Goal: Transaction & Acquisition: Purchase product/service

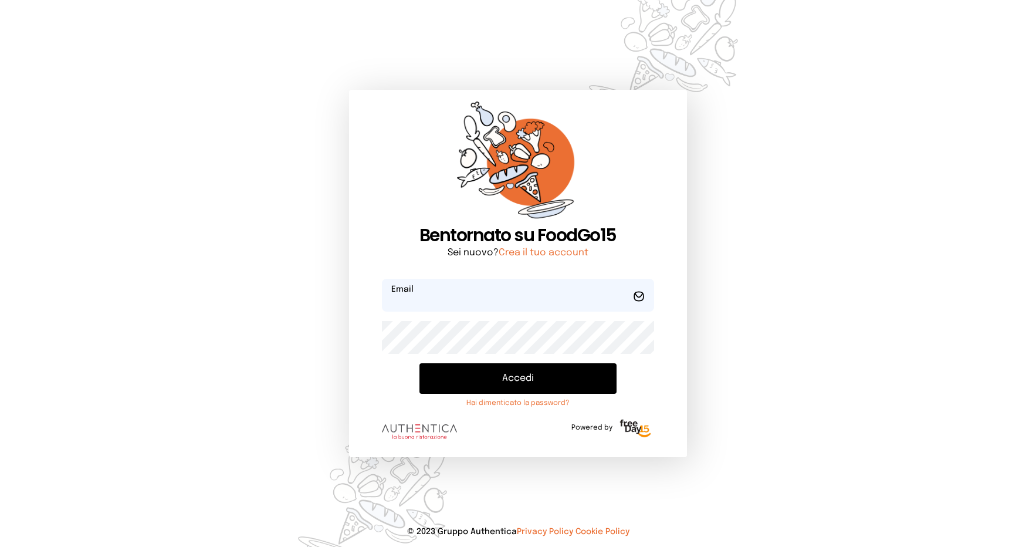
type input "**********"
click at [544, 381] on button "Accedi" at bounding box center [518, 378] width 197 height 31
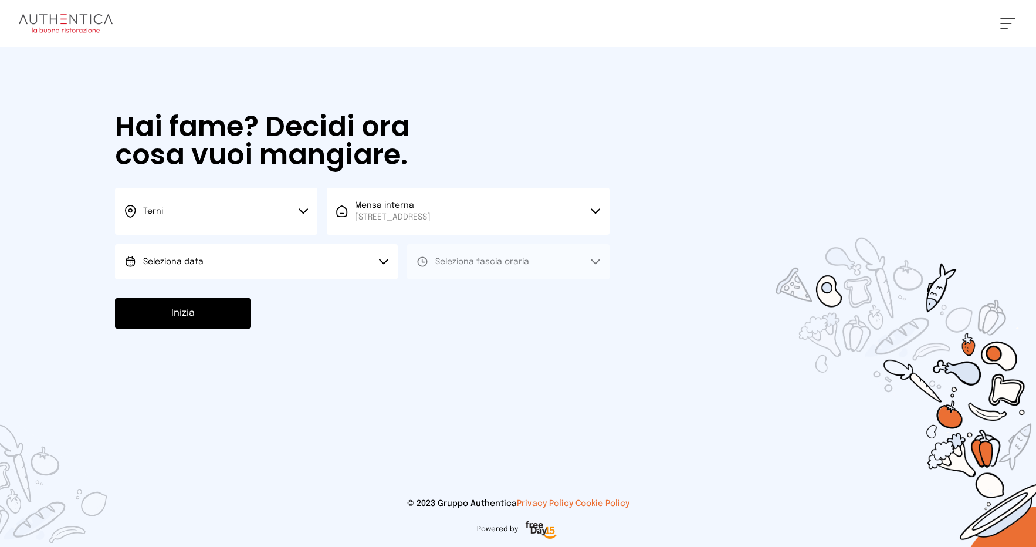
click at [252, 215] on button "Terni" at bounding box center [216, 211] width 202 height 47
click at [218, 259] on li "Terni" at bounding box center [216, 251] width 202 height 32
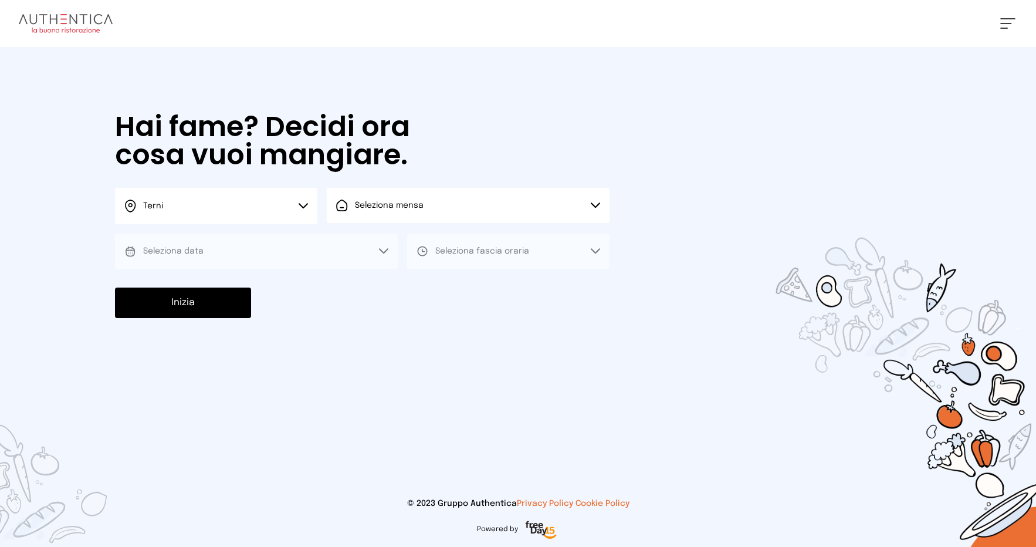
click at [424, 204] on button "Seleziona mensa" at bounding box center [468, 205] width 283 height 35
click at [410, 242] on span "Mensa interna" at bounding box center [393, 238] width 76 height 12
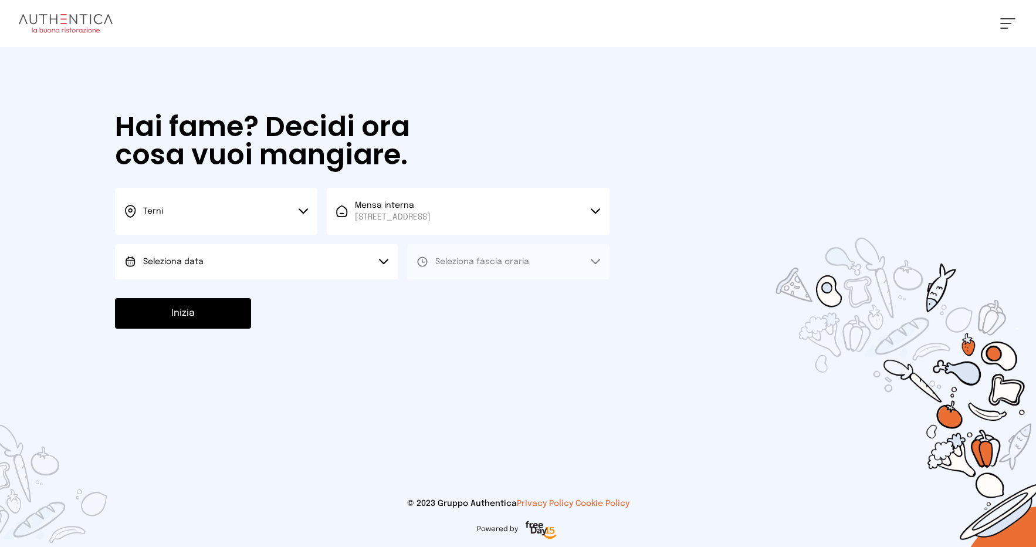
click at [226, 264] on button "Seleziona data" at bounding box center [256, 261] width 283 height 35
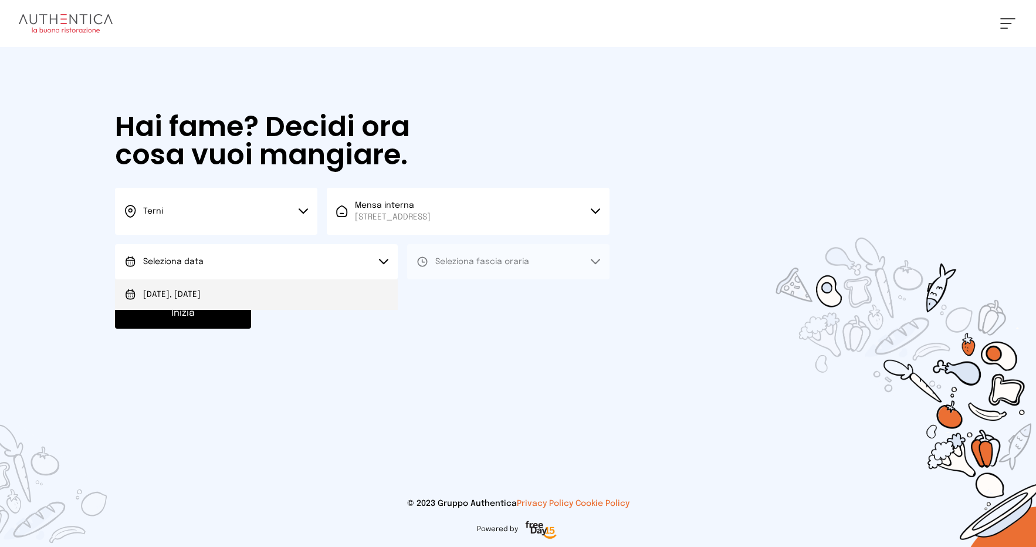
click at [210, 294] on li "[DATE], [DATE]" at bounding box center [256, 294] width 283 height 31
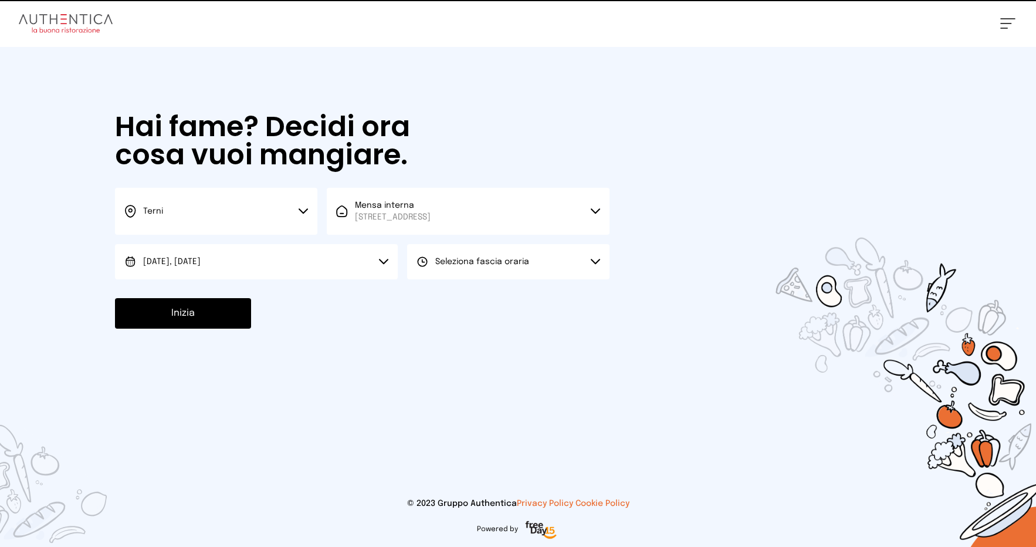
click at [522, 262] on span "Seleziona fascia oraria" at bounding box center [482, 262] width 94 height 8
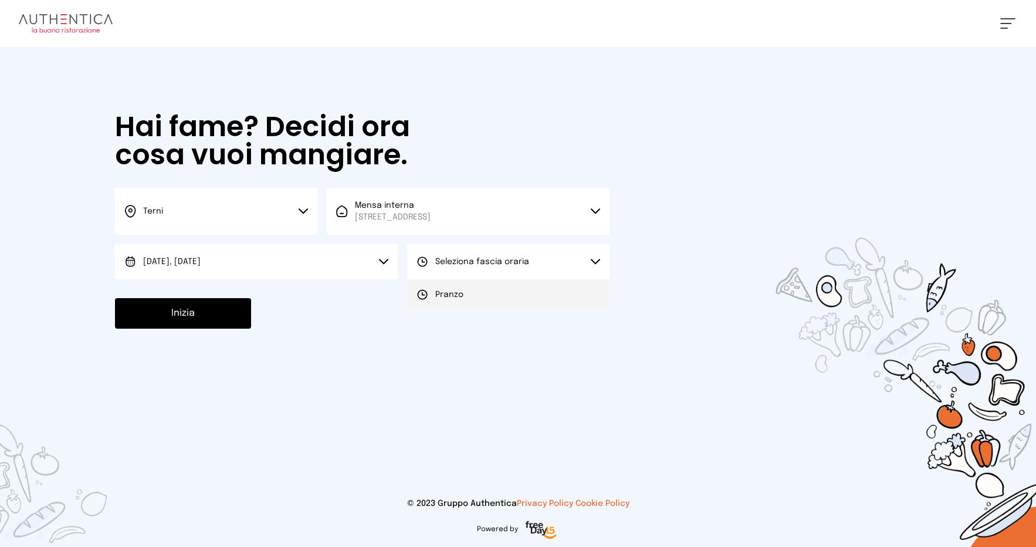
click at [461, 293] on span "Pranzo" at bounding box center [449, 295] width 28 height 12
click at [162, 319] on button "Inizia" at bounding box center [183, 313] width 136 height 31
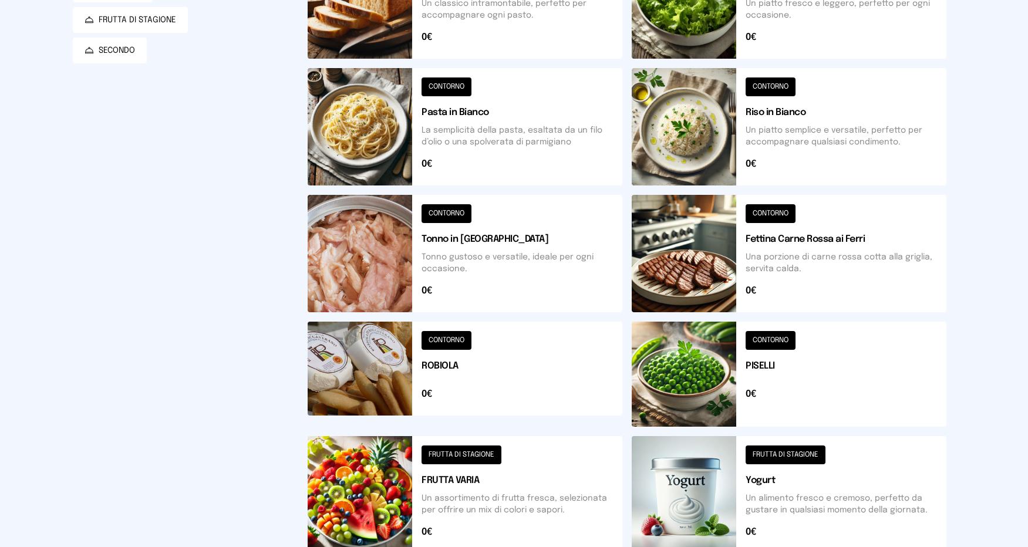
scroll to position [401, 0]
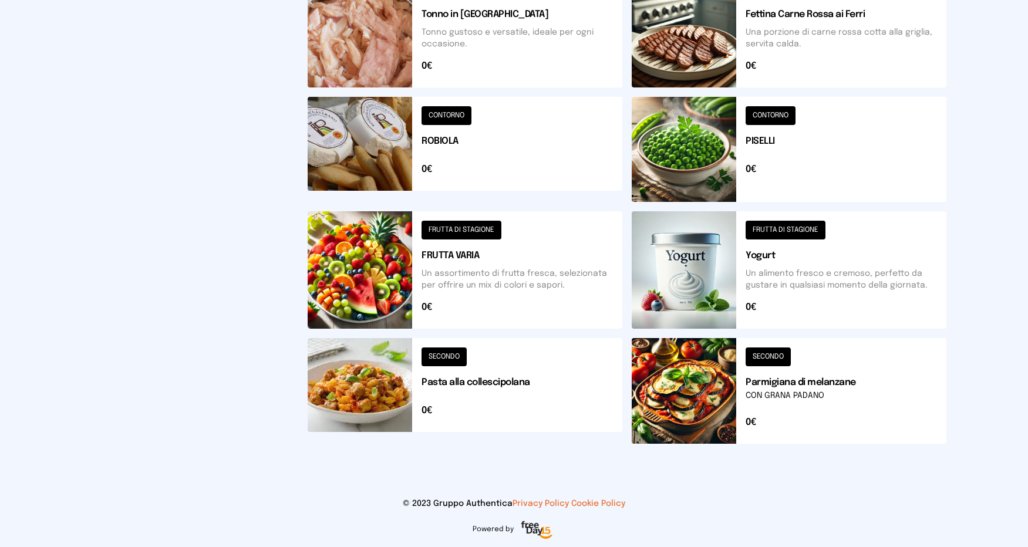
click at [674, 137] on button at bounding box center [788, 149] width 315 height 105
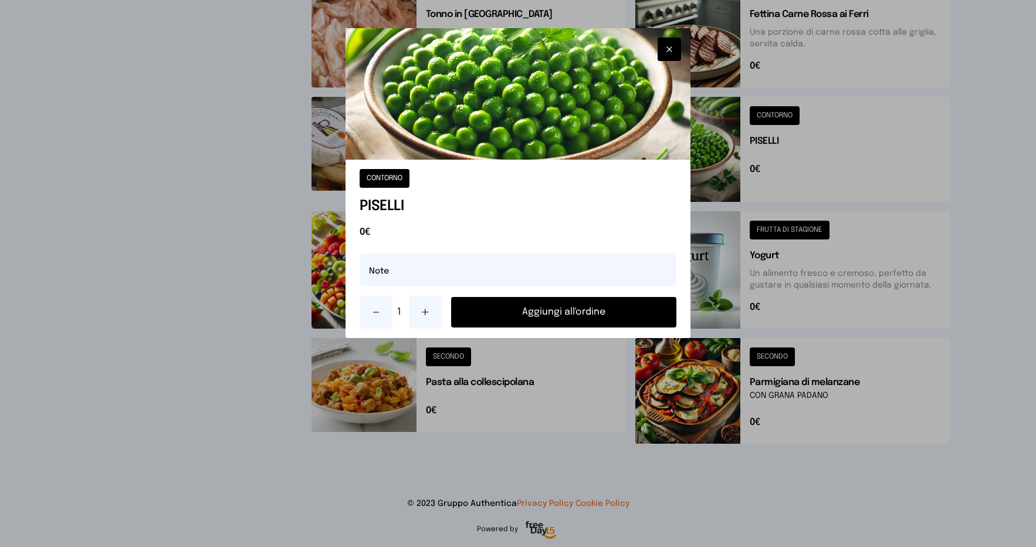
click at [553, 309] on button "Aggiungi all'ordine" at bounding box center [564, 312] width 226 height 31
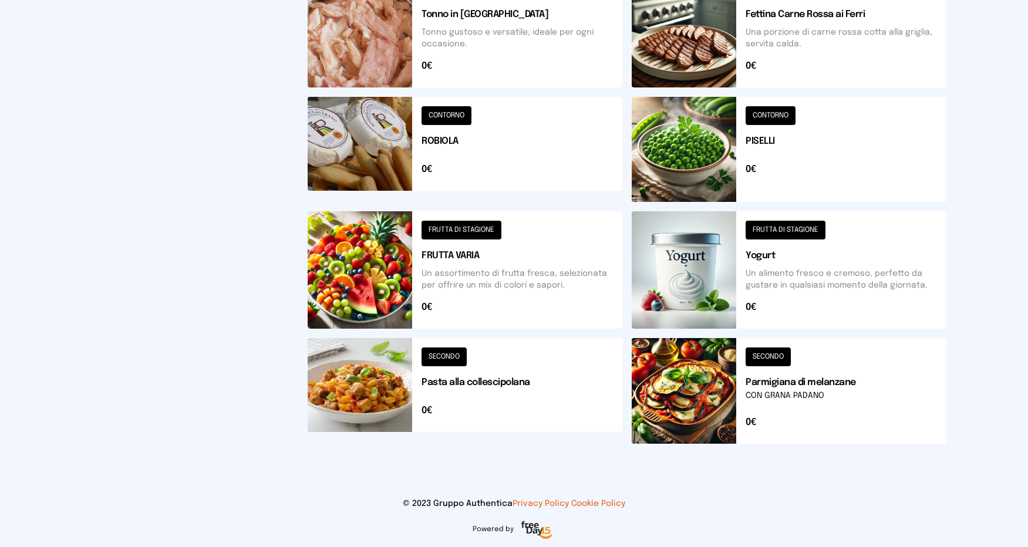
scroll to position [283, 0]
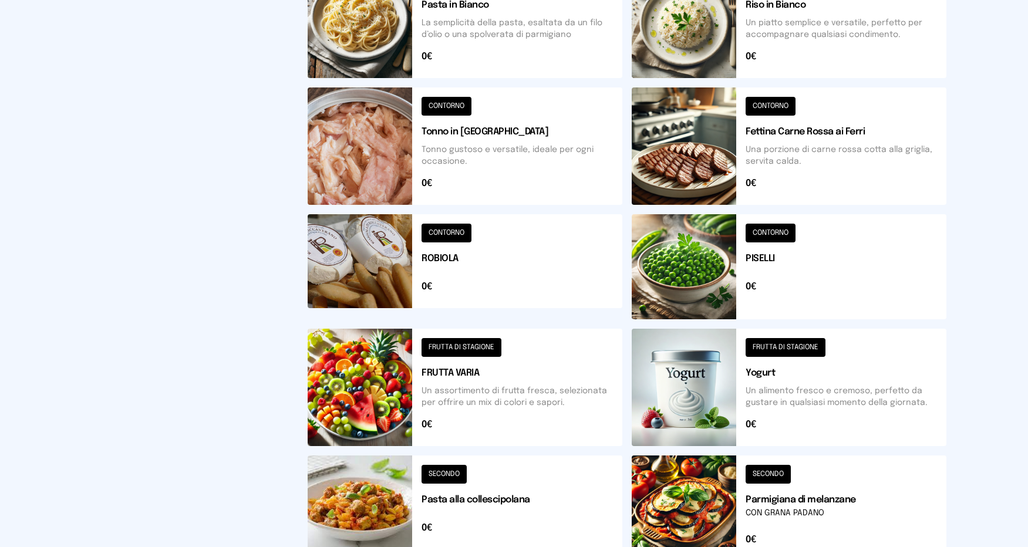
click at [665, 161] on button at bounding box center [788, 145] width 315 height 117
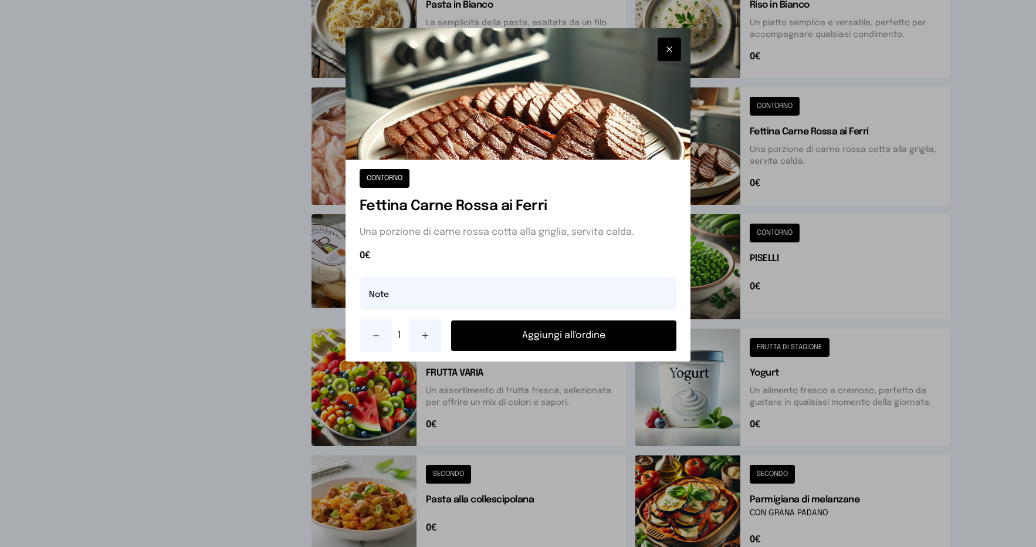
click at [574, 336] on button "Aggiungi all'ordine" at bounding box center [564, 335] width 226 height 31
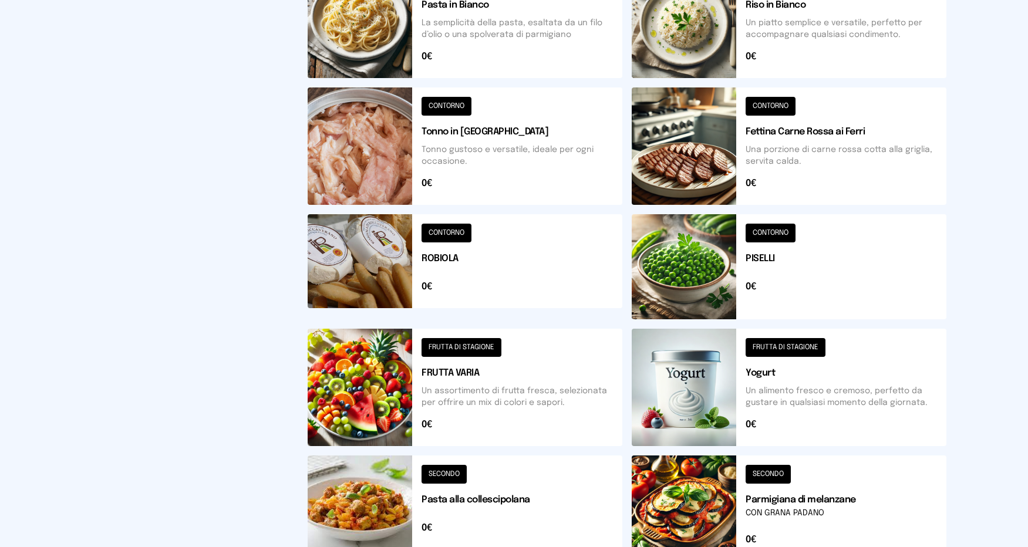
click at [376, 386] on button at bounding box center [465, 387] width 315 height 117
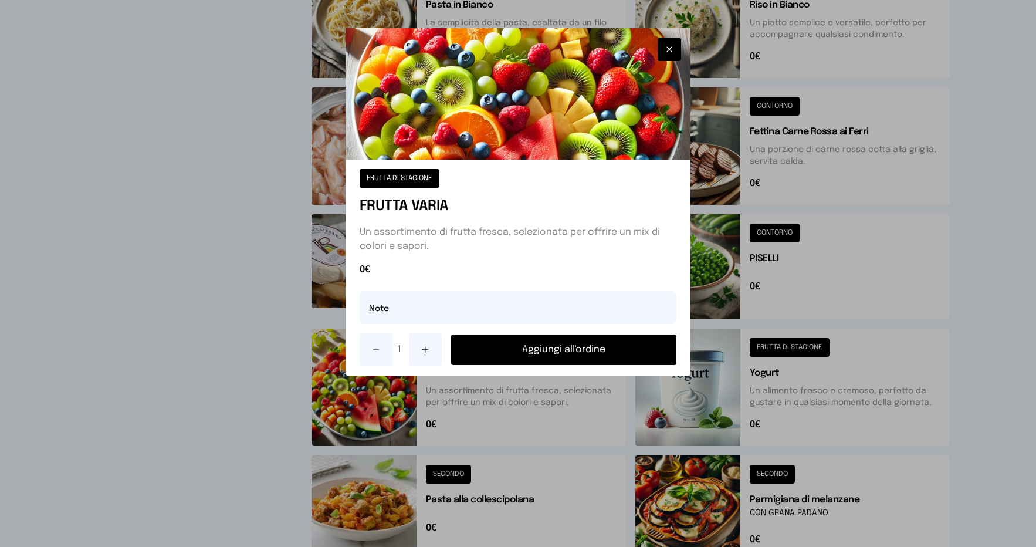
click at [554, 350] on button "Aggiungi all'ordine" at bounding box center [564, 350] width 226 height 31
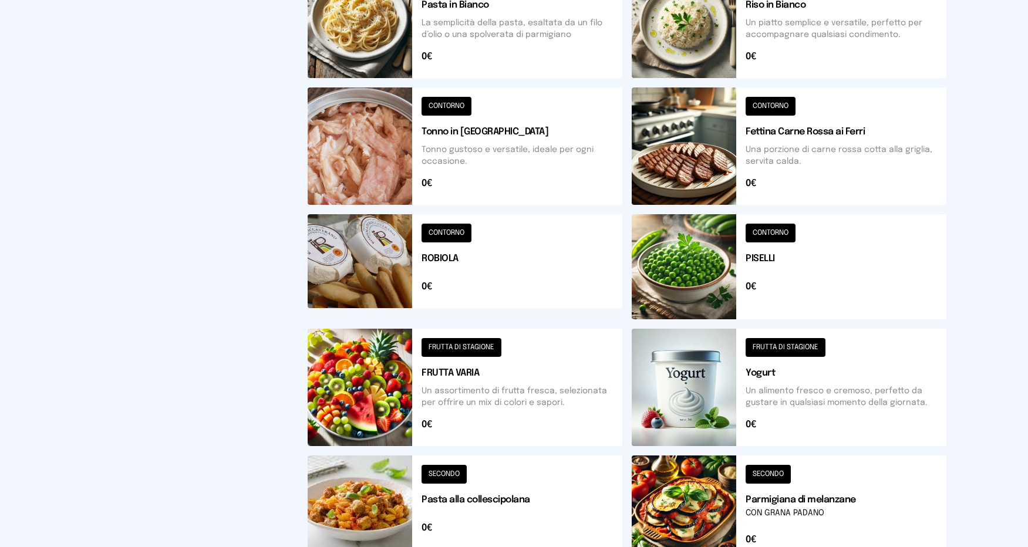
scroll to position [166, 0]
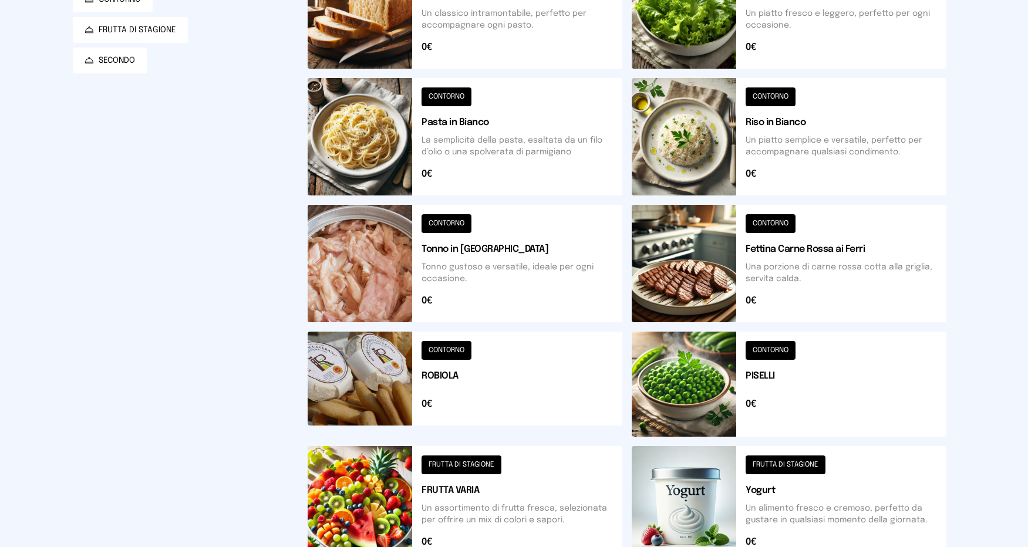
click at [692, 129] on button at bounding box center [788, 136] width 315 height 117
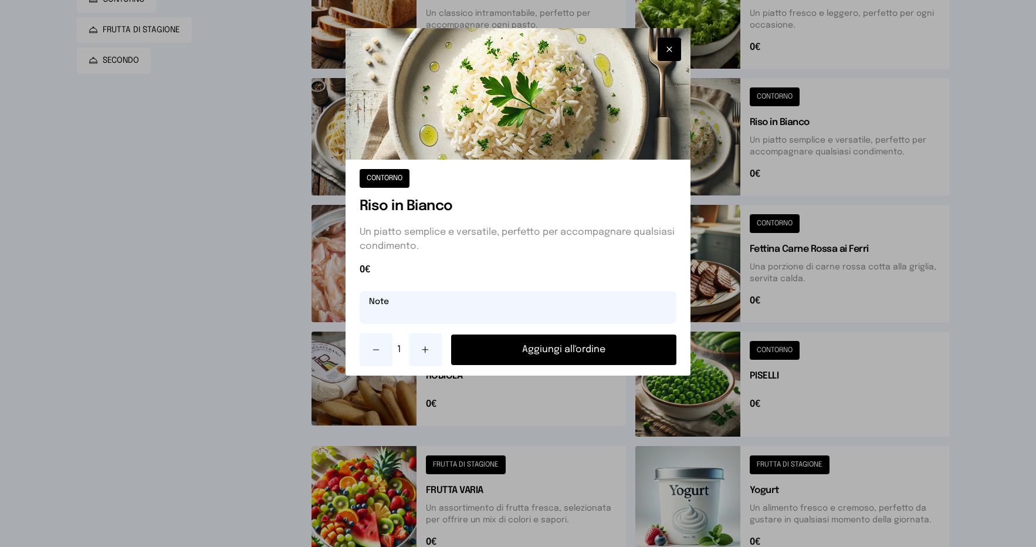
click at [438, 315] on input "text" at bounding box center [519, 307] width 318 height 33
type input "**********"
click at [675, 50] on button "button" at bounding box center [669, 49] width 23 height 23
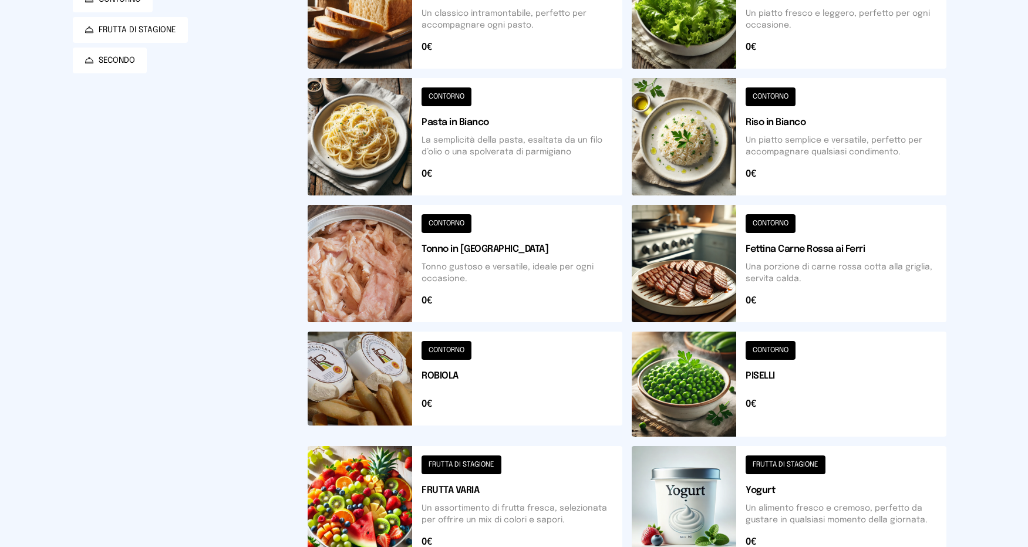
click at [381, 40] on button at bounding box center [465, 9] width 315 height 117
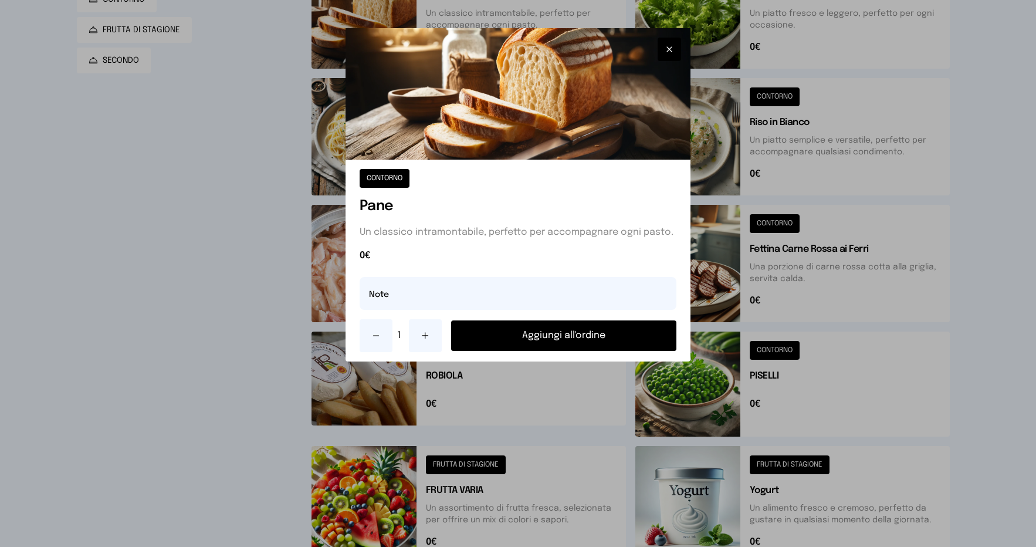
click at [567, 333] on button "Aggiungi all'ordine" at bounding box center [564, 335] width 226 height 31
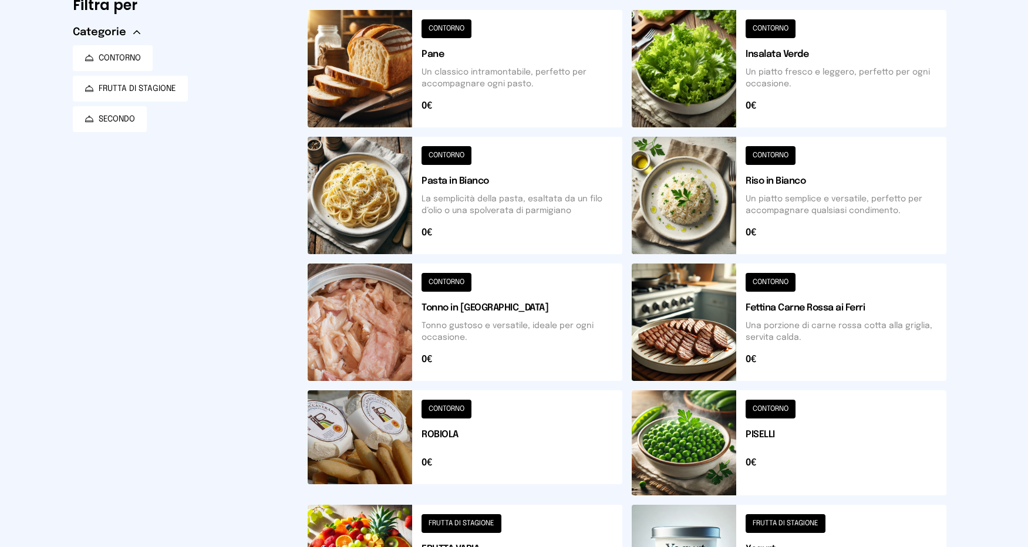
scroll to position [0, 0]
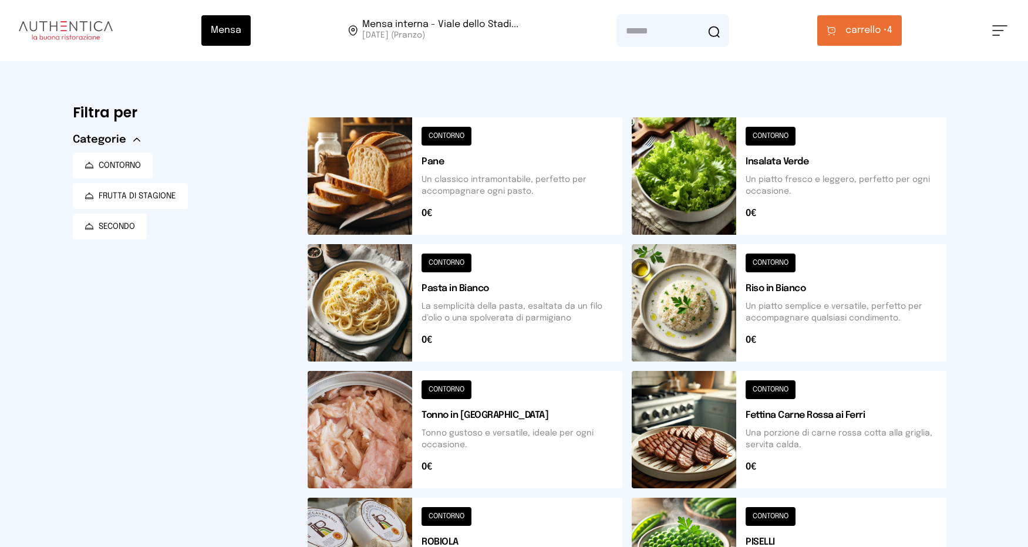
click at [864, 32] on span "carrello •" at bounding box center [866, 30] width 42 height 14
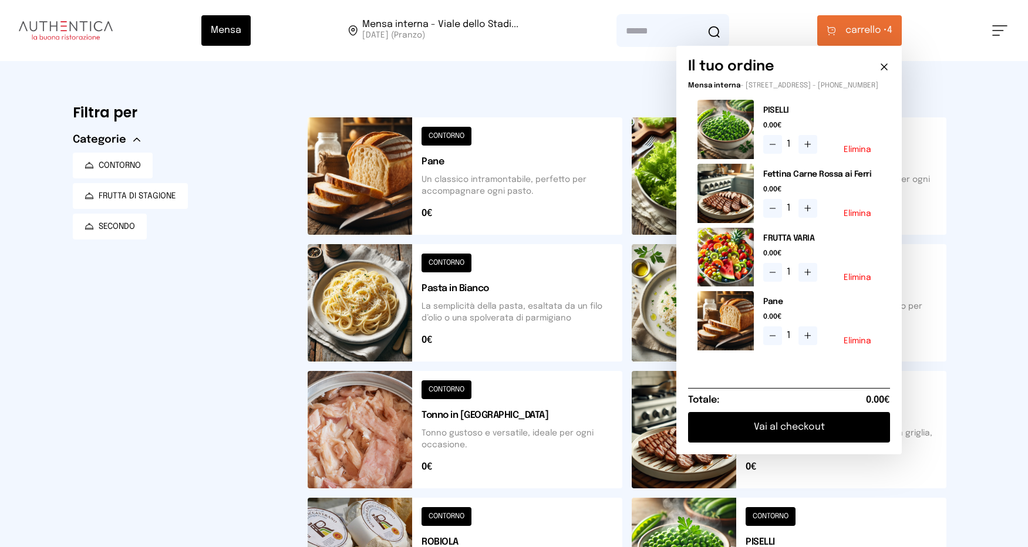
click at [887, 67] on icon at bounding box center [884, 67] width 6 height 6
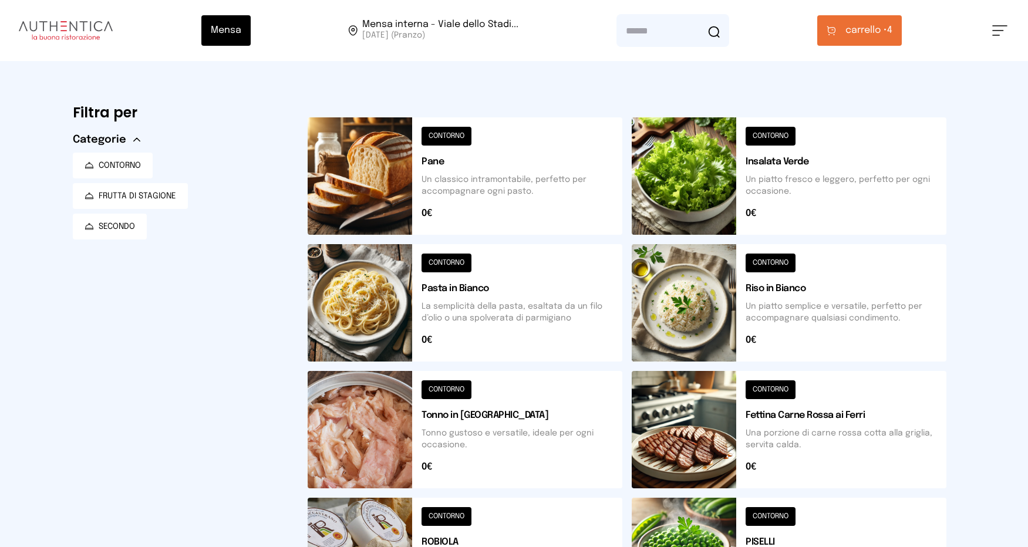
click at [353, 516] on button at bounding box center [465, 550] width 315 height 105
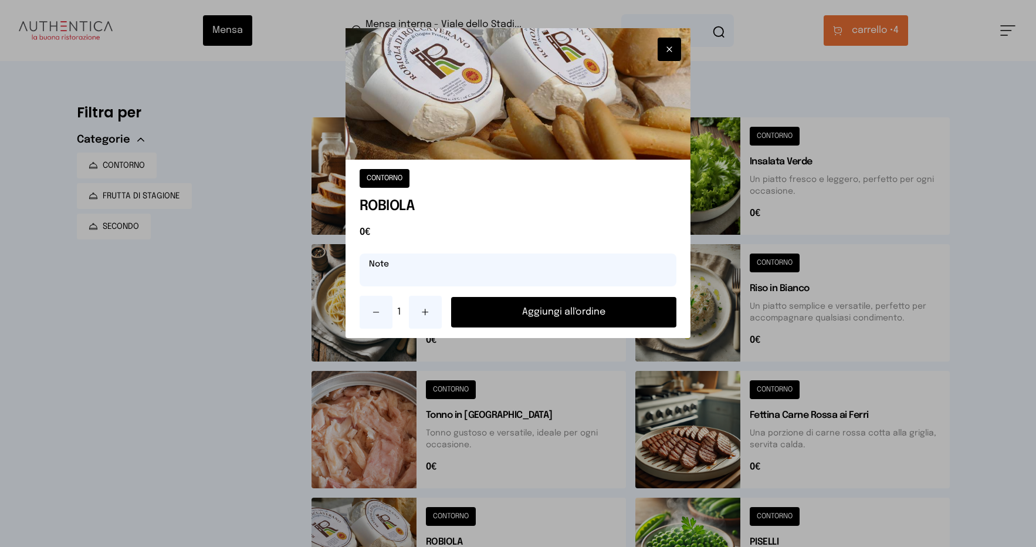
click at [421, 281] on input "text" at bounding box center [519, 270] width 318 height 33
type input "*******"
click at [579, 293] on div "CONTORNO [GEOGRAPHIC_DATA] 0€ ******* Note 1 Aggiungi all'ordine" at bounding box center [519, 249] width 346 height 178
click at [573, 313] on button "Aggiungi all'ordine" at bounding box center [564, 312] width 226 height 31
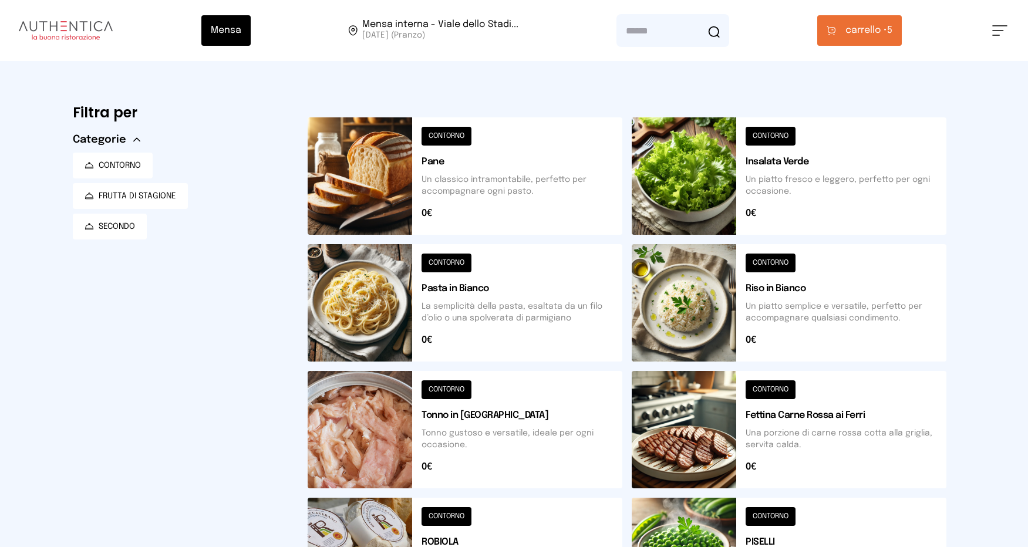
click at [877, 31] on span "carrello •" at bounding box center [866, 30] width 42 height 14
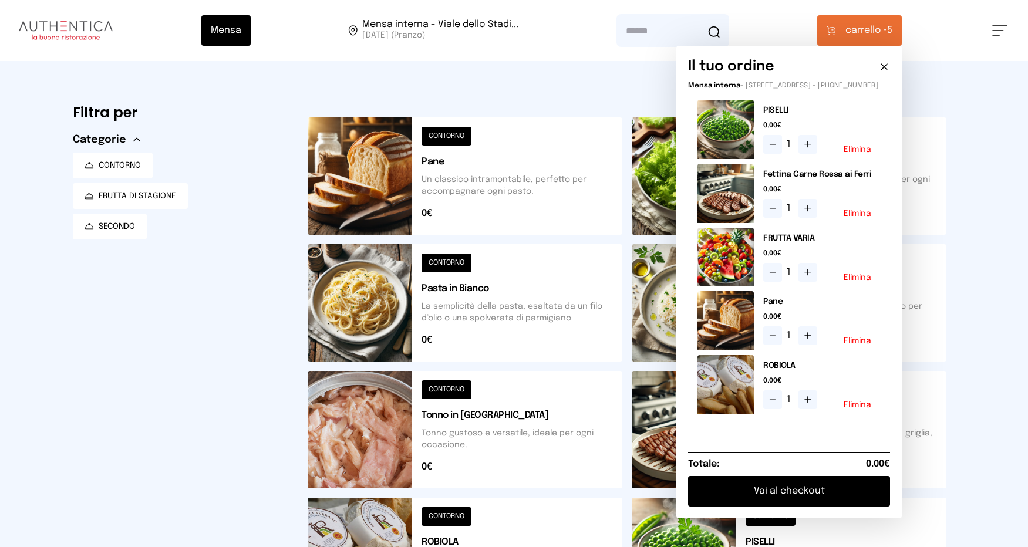
click at [818, 500] on button "Vai al checkout" at bounding box center [789, 491] width 202 height 31
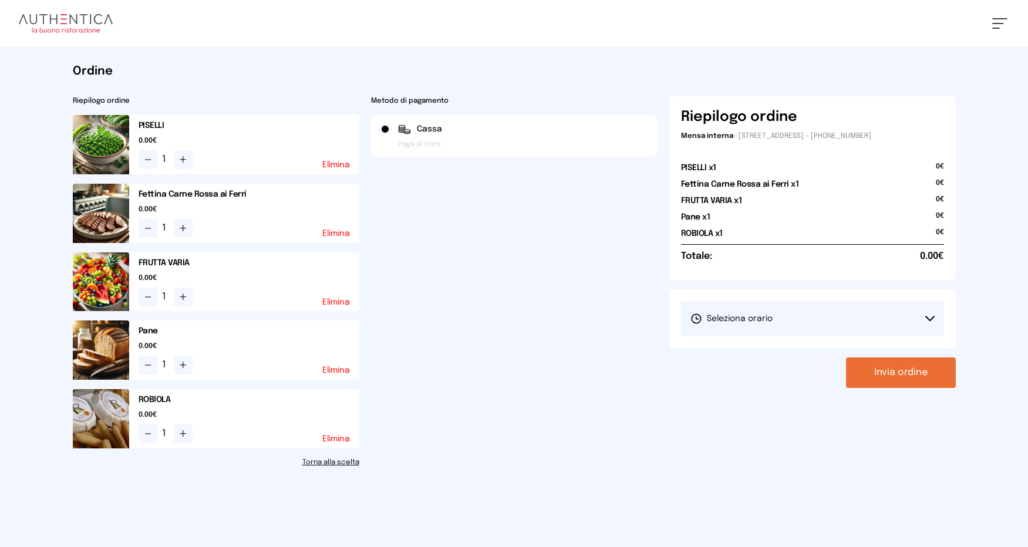
click at [931, 309] on button "Seleziona orario" at bounding box center [812, 318] width 263 height 35
click at [789, 349] on li "1° Turno (13:00 - 15:00)" at bounding box center [812, 351] width 263 height 31
click at [905, 377] on button "Invia ordine" at bounding box center [901, 372] width 110 height 31
